Goal: Transaction & Acquisition: Purchase product/service

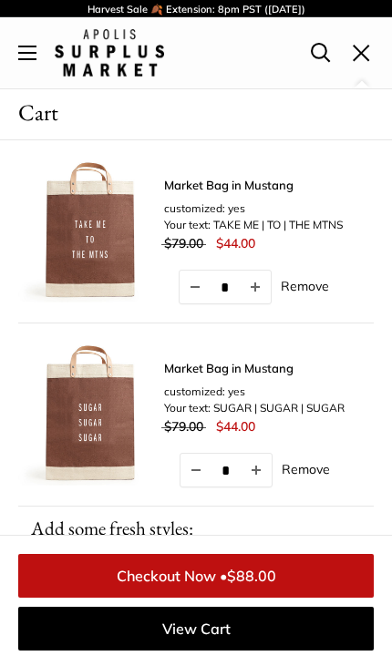
click at [18, 46] on button "Open menu" at bounding box center [27, 53] width 18 height 15
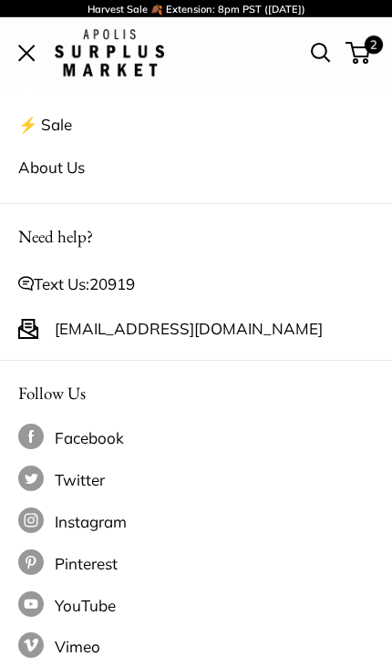
click at [18, 47] on button "Open menu" at bounding box center [27, 53] width 18 height 15
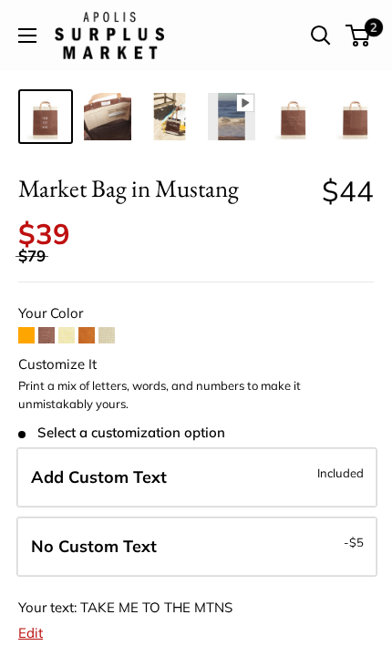
scroll to position [391, 0]
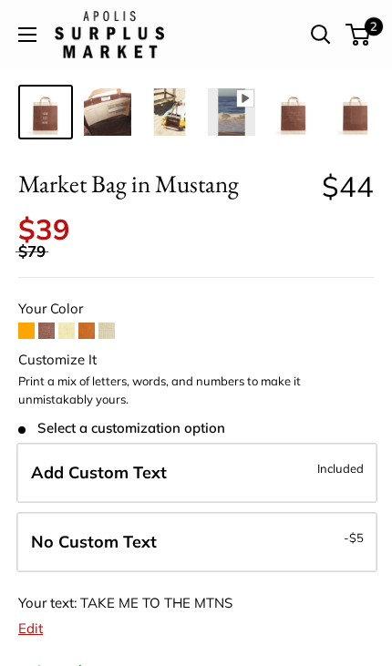
click at [264, 460] on label "Add Custom Text Included" at bounding box center [196, 473] width 361 height 60
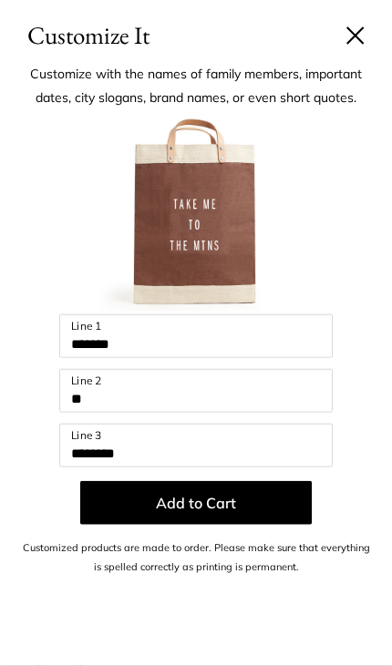
scroll to position [392, 0]
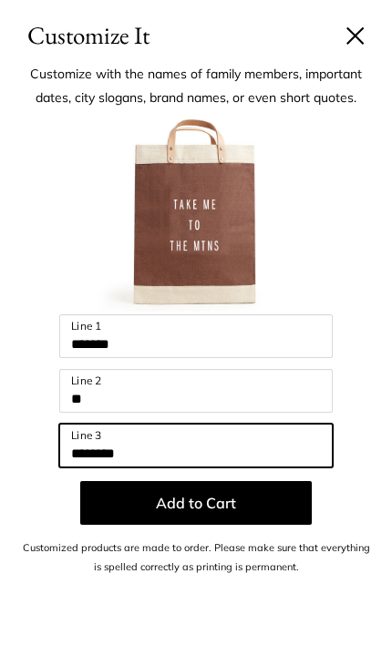
click at [104, 454] on input "********" at bounding box center [195, 446] width 273 height 44
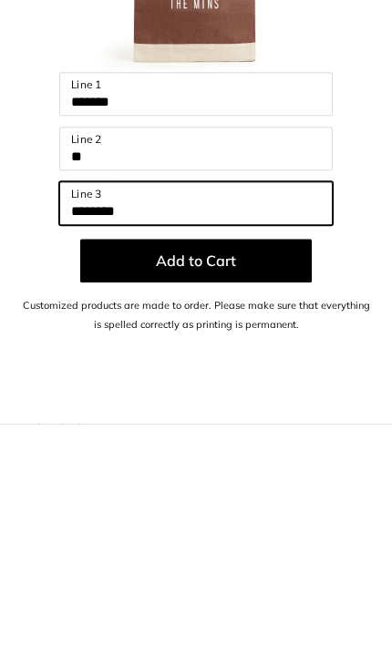
click at [187, 424] on input "********" at bounding box center [195, 446] width 273 height 44
type input "*"
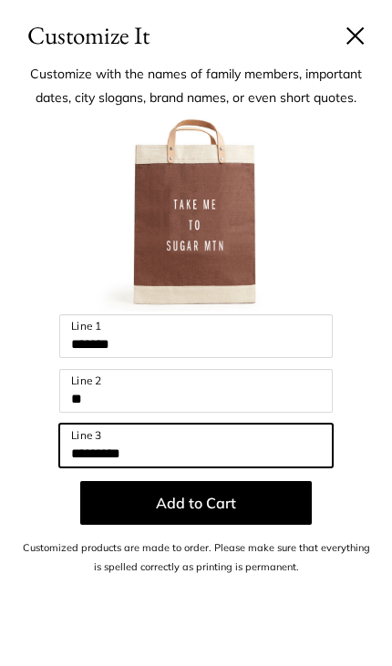
scroll to position [0, 0]
type input "*********"
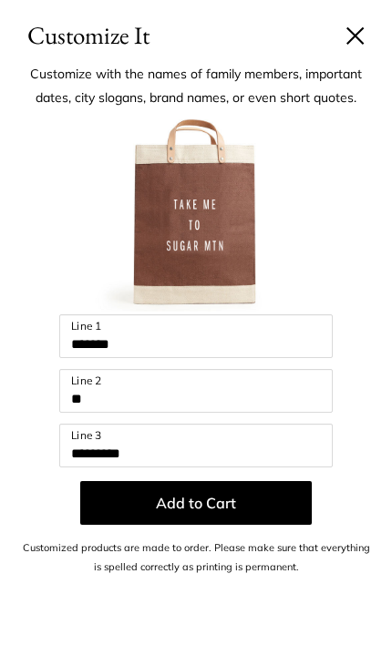
click at [356, 38] on button at bounding box center [355, 35] width 18 height 18
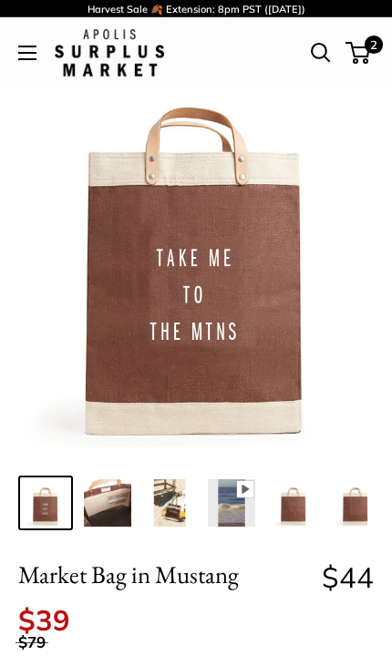
click at [29, 49] on button "Open menu" at bounding box center [27, 53] width 18 height 15
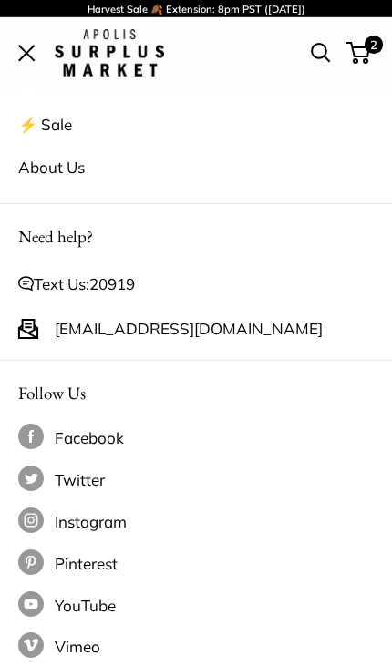
click at [26, 47] on span "Open menu" at bounding box center [26, 53] width 17 height 17
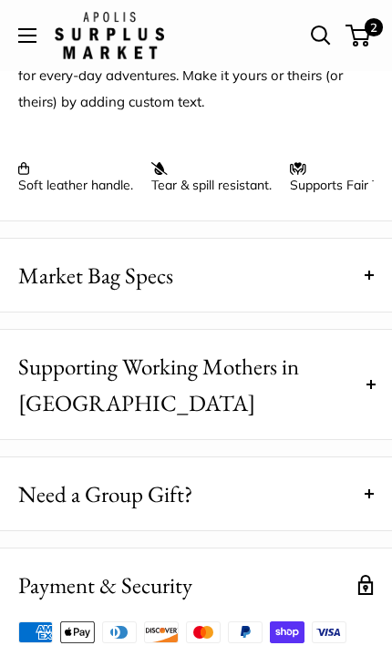
scroll to position [1531, 0]
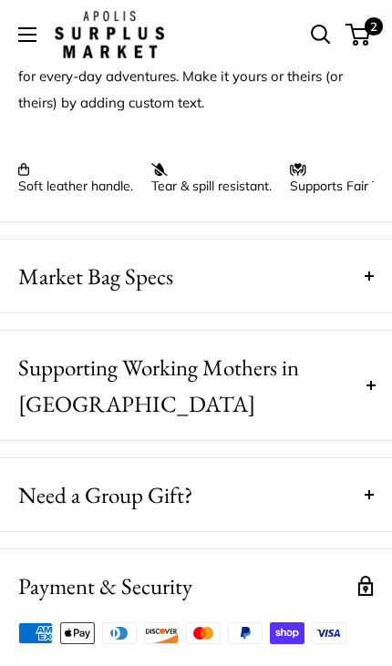
click at [376, 253] on button "Market Bag Specs" at bounding box center [196, 276] width 392 height 73
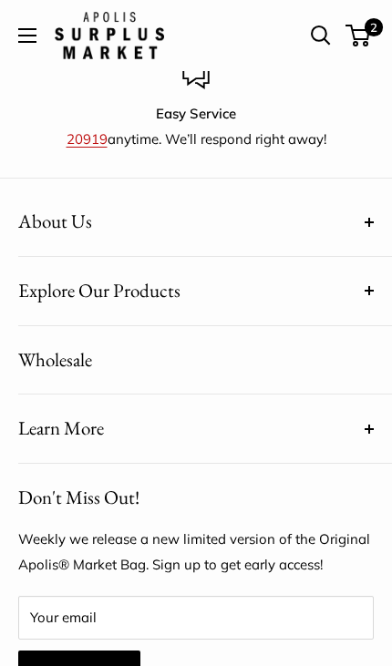
scroll to position [3776, 0]
click at [371, 257] on button "Explore Our Products" at bounding box center [195, 291] width 355 height 68
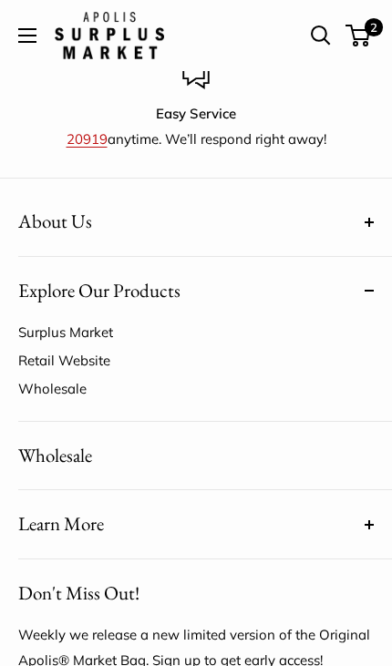
click at [38, 318] on link "Surplus Market" at bounding box center [186, 332] width 337 height 28
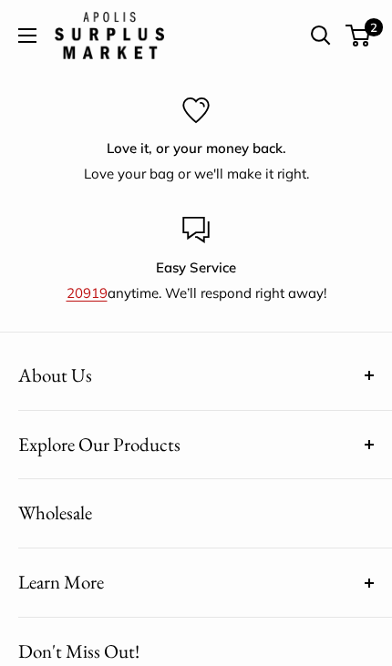
click at [372, 411] on button "Explore Our Products" at bounding box center [195, 445] width 355 height 68
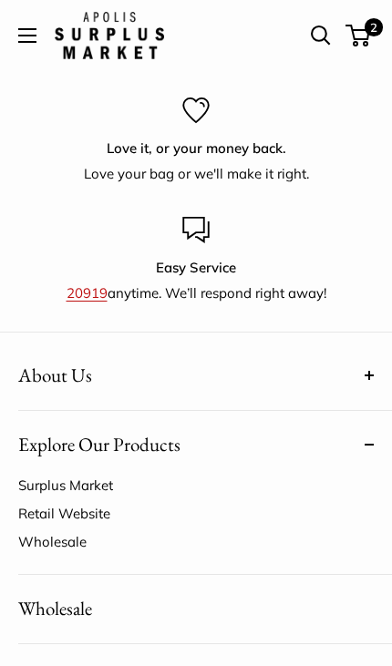
click at [118, 499] on link "Retail Website" at bounding box center [186, 513] width 337 height 28
